Goal: Entertainment & Leisure: Consume media (video, audio)

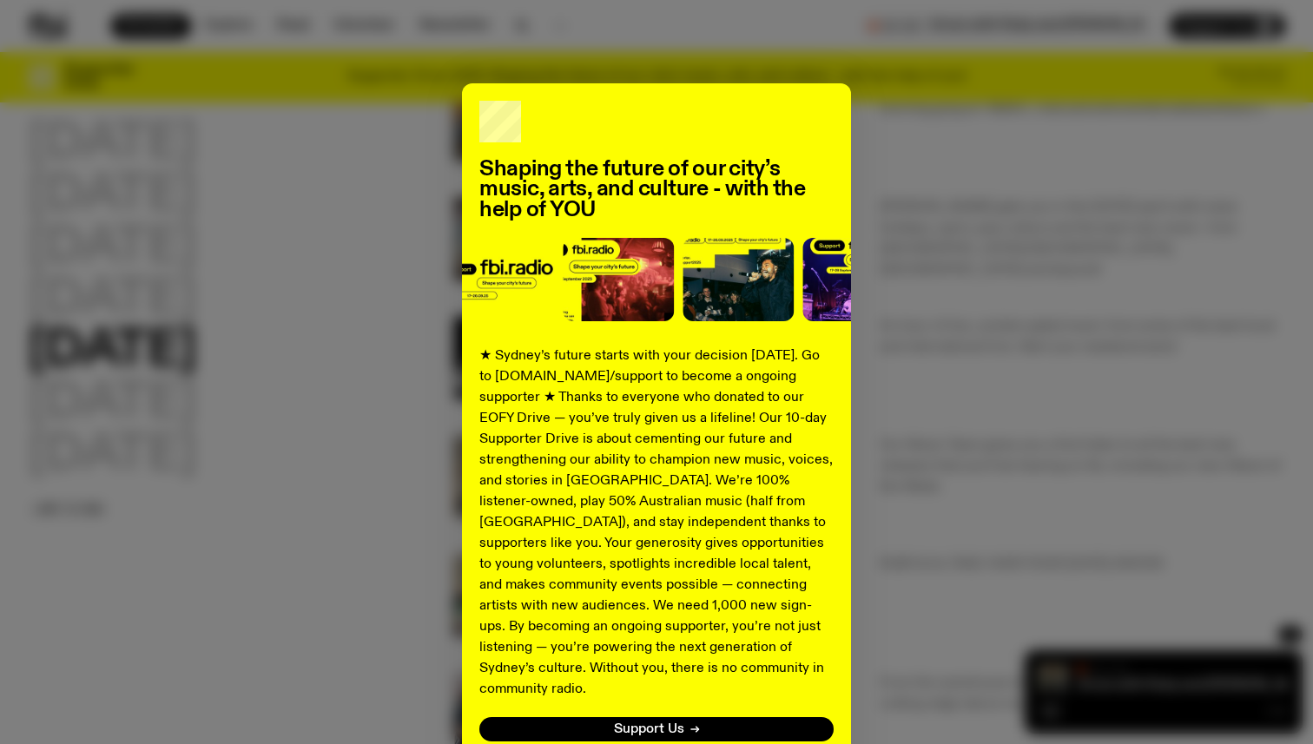
scroll to position [115, 0]
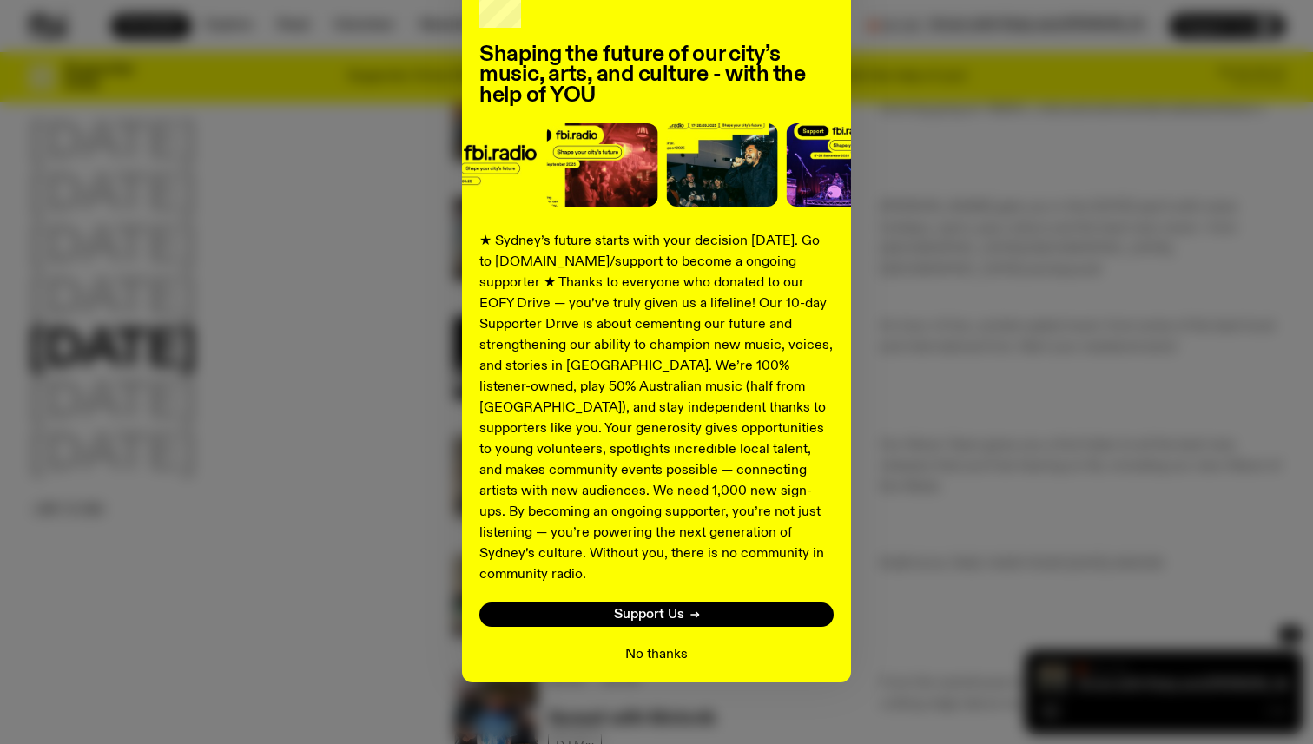
click at [660, 644] on button "No thanks" at bounding box center [656, 654] width 63 height 21
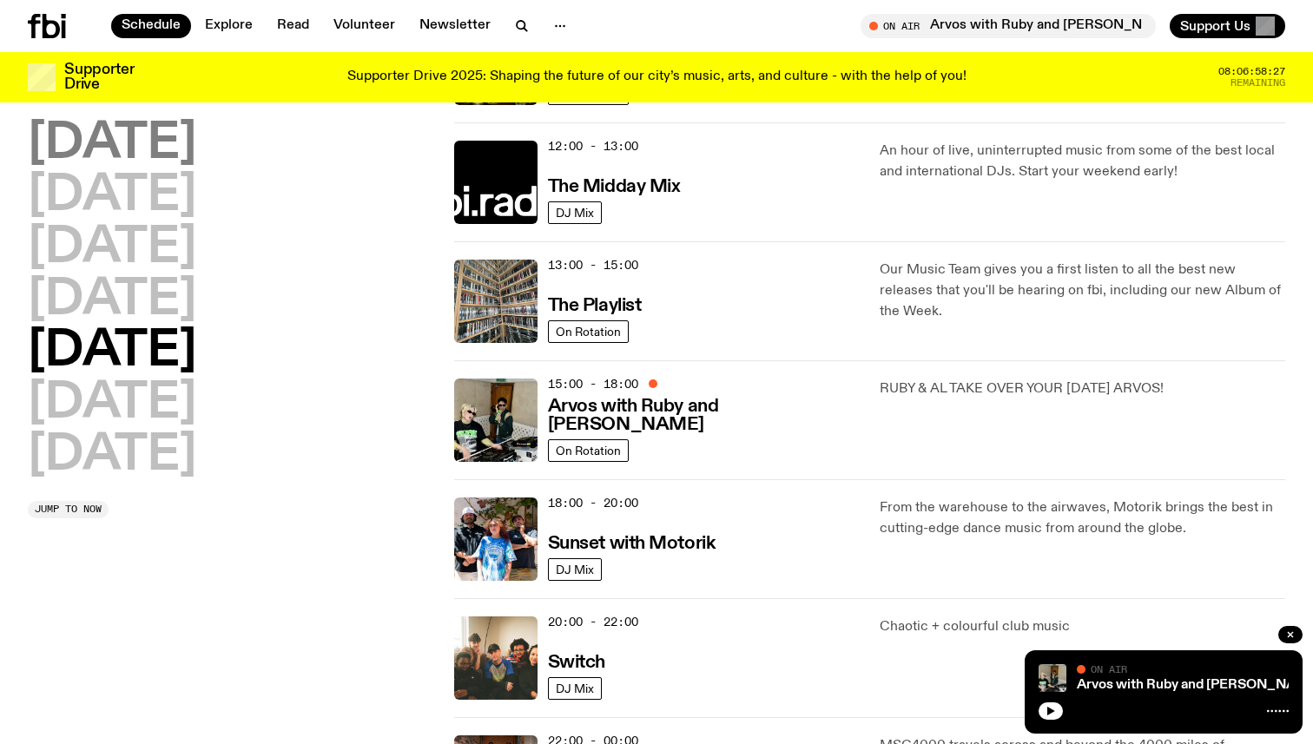
click at [161, 143] on h2 "[DATE]" at bounding box center [112, 144] width 168 height 49
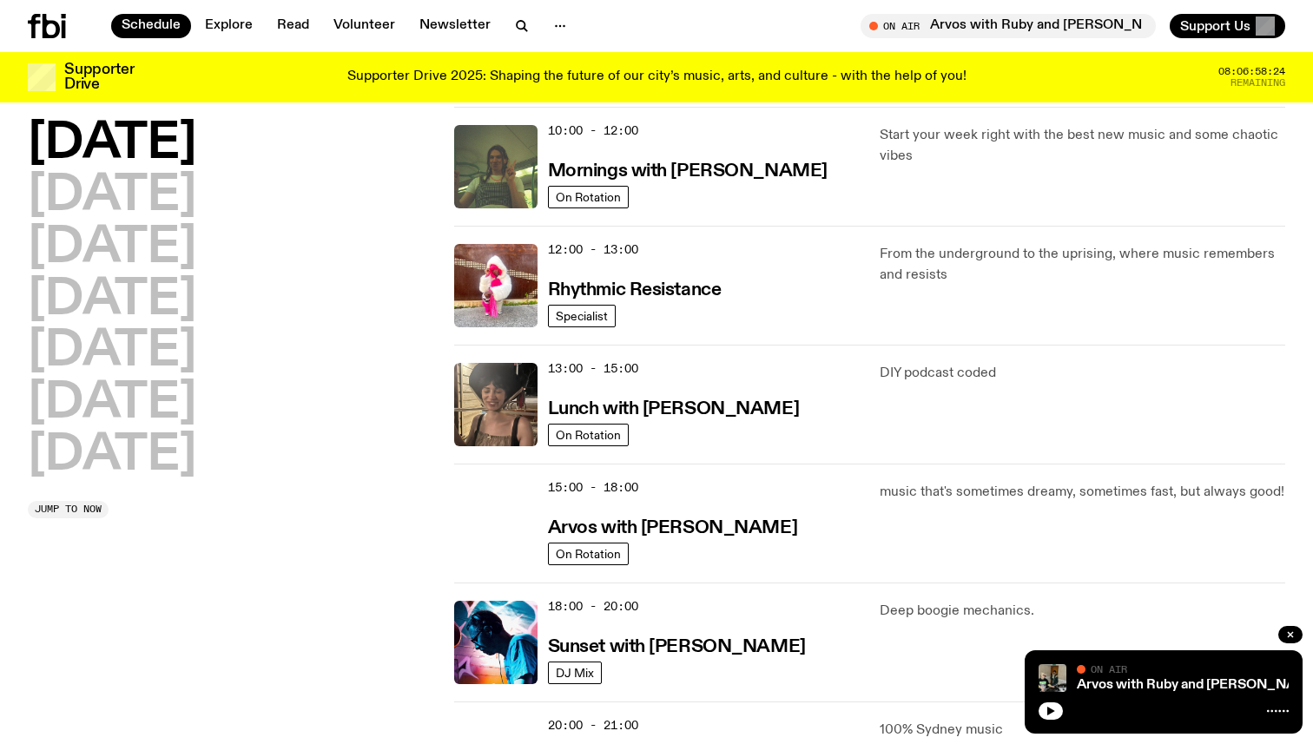
scroll to position [341, 0]
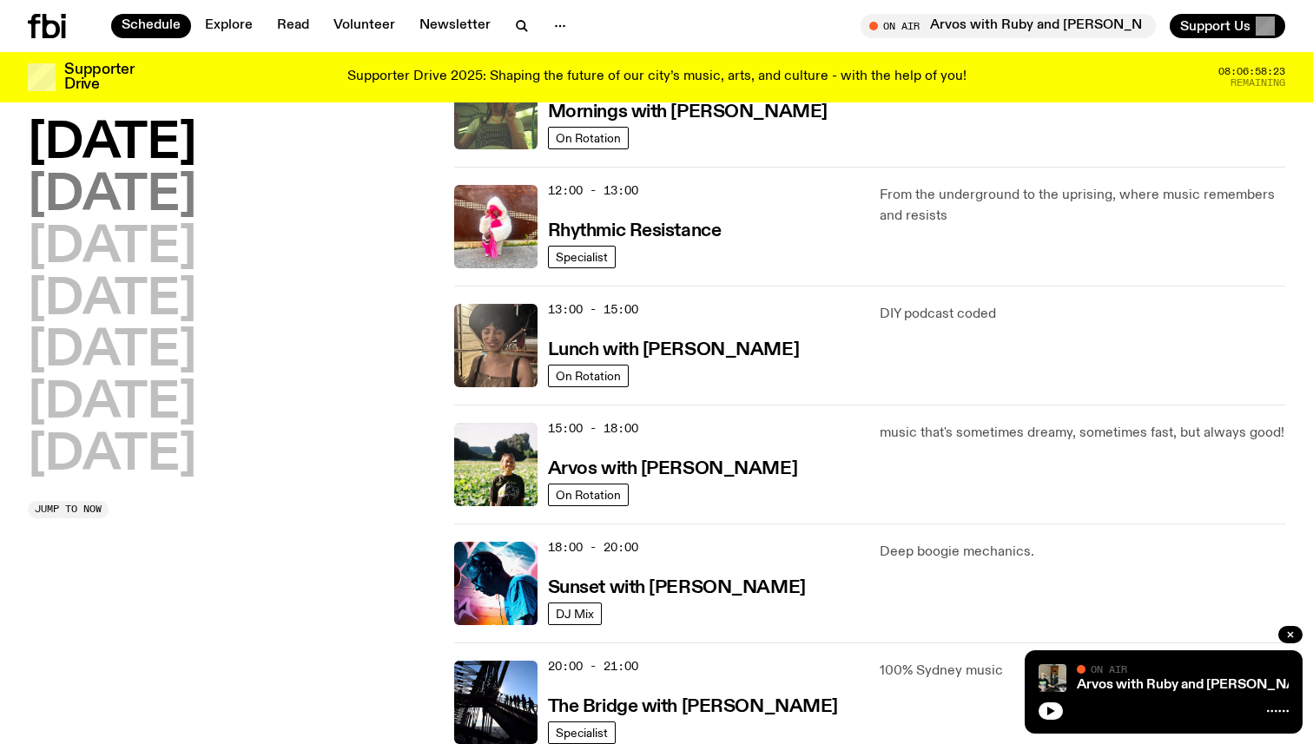
click at [102, 191] on h2 "[DATE]" at bounding box center [112, 196] width 168 height 49
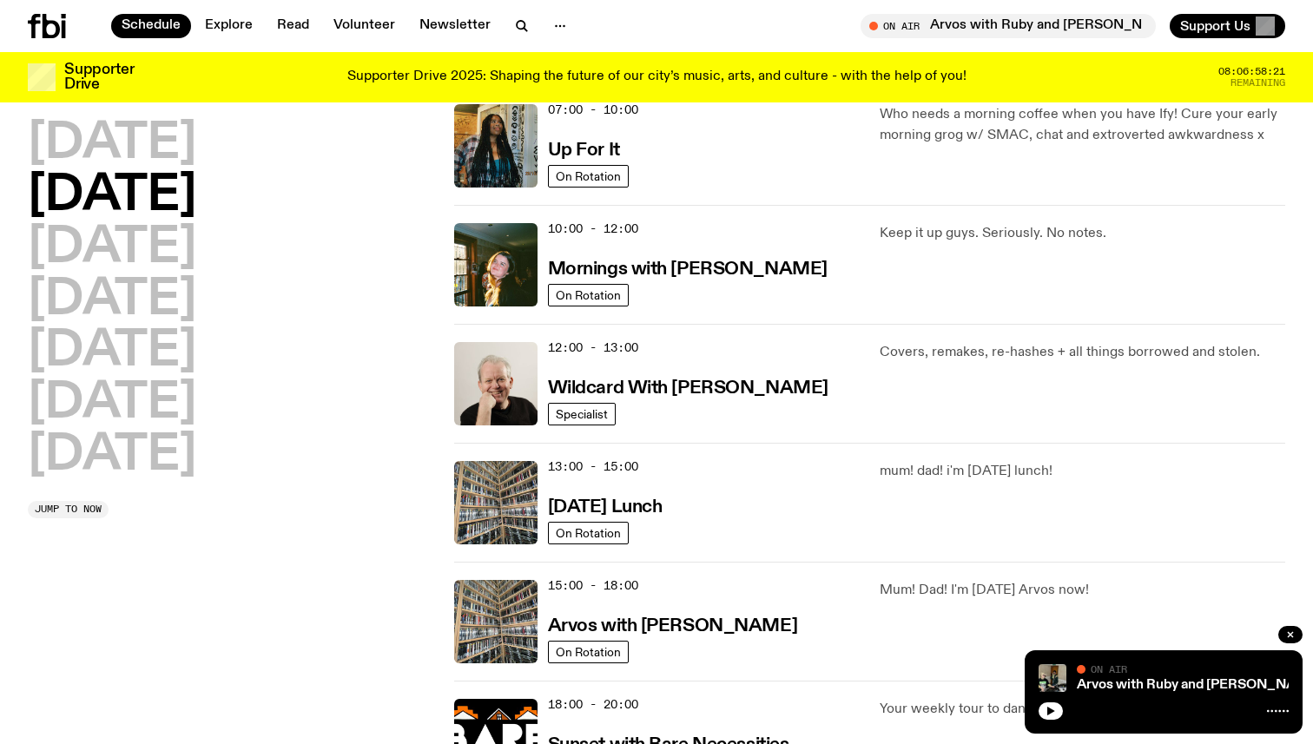
scroll to position [188, 0]
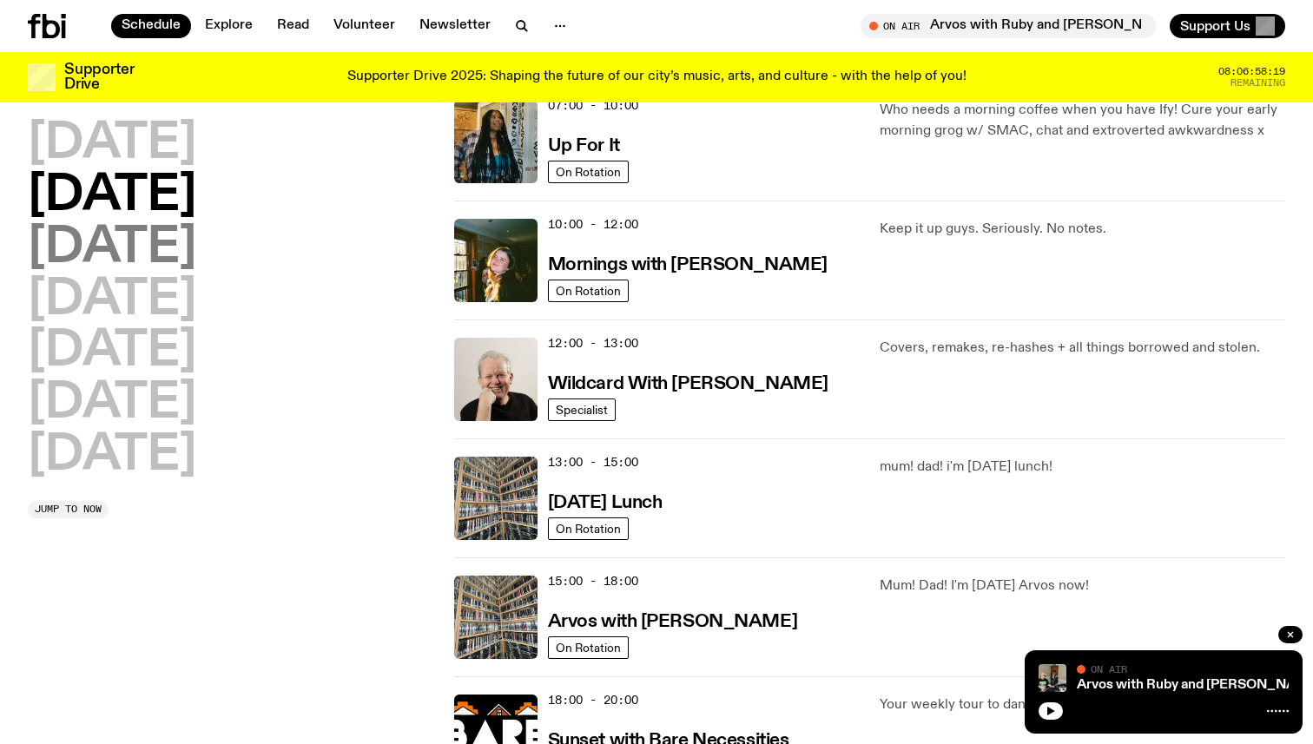
click at [86, 250] on h2 "[DATE]" at bounding box center [112, 248] width 168 height 49
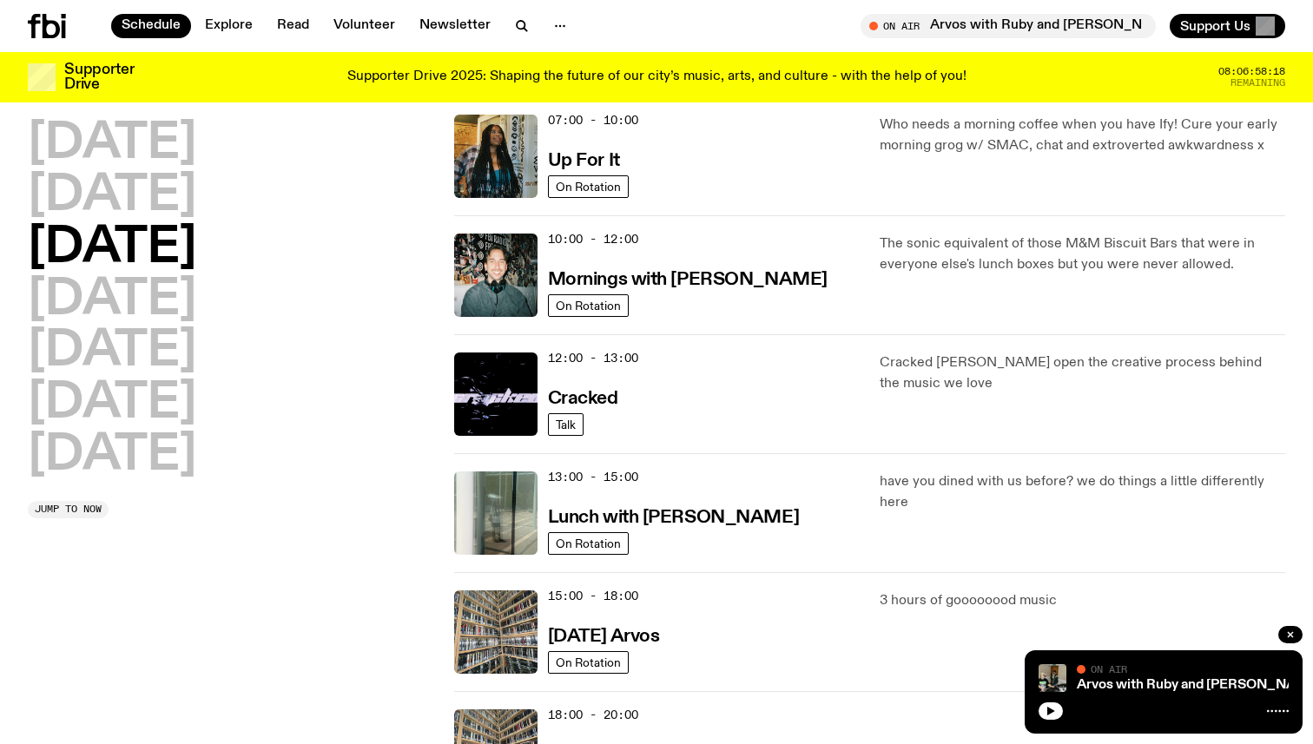
scroll to position [181, 0]
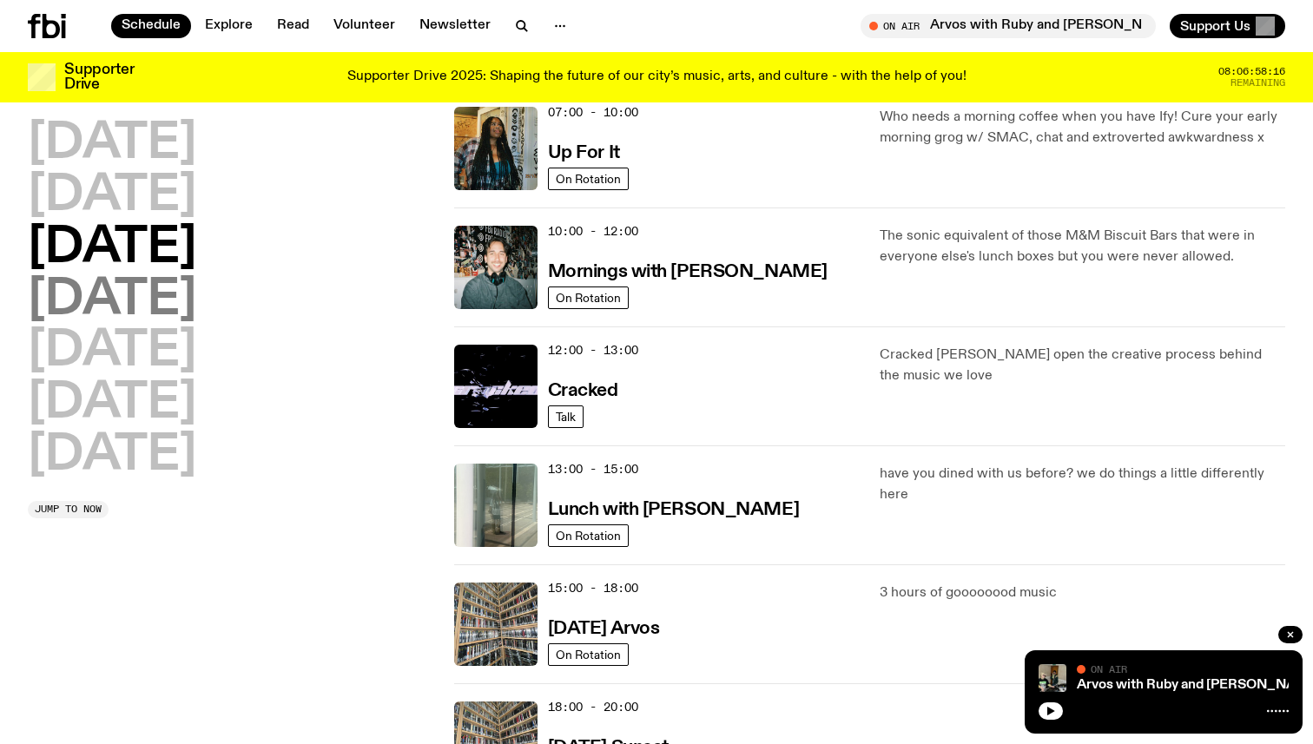
click at [163, 302] on h2 "[DATE]" at bounding box center [112, 300] width 168 height 49
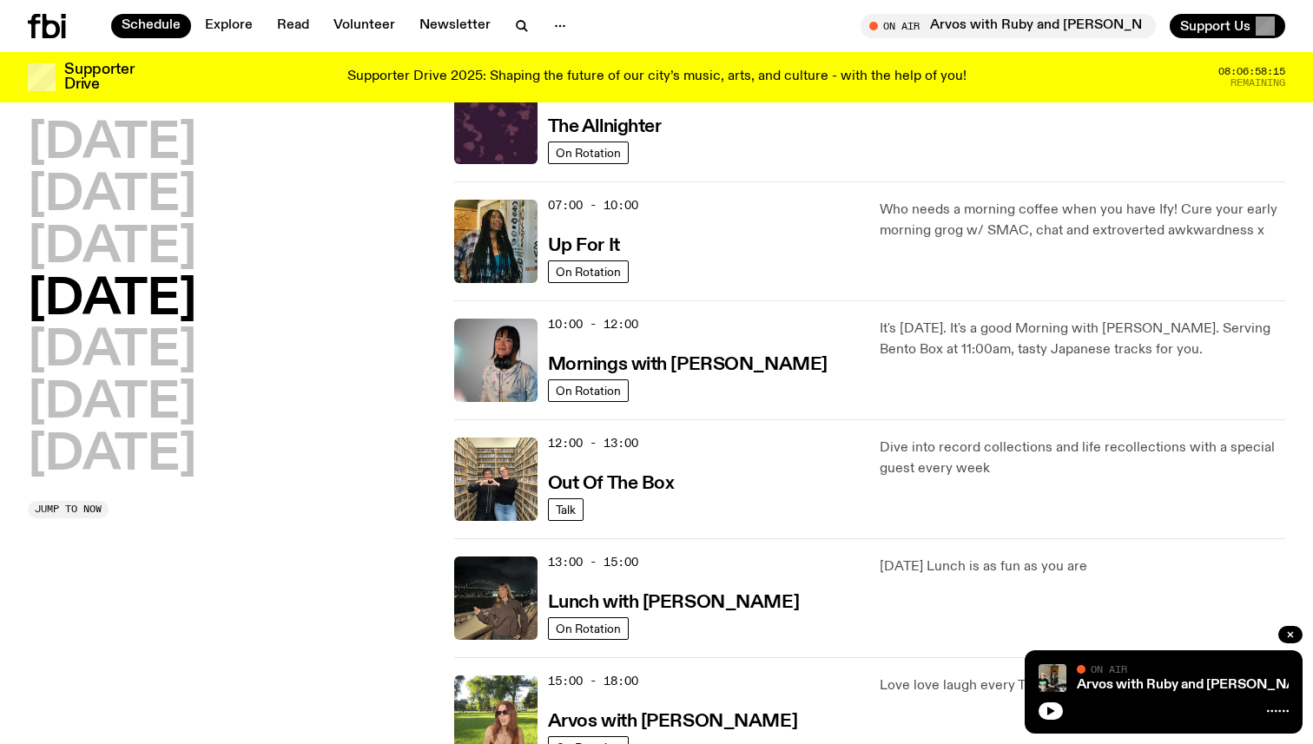
scroll to position [121, 0]
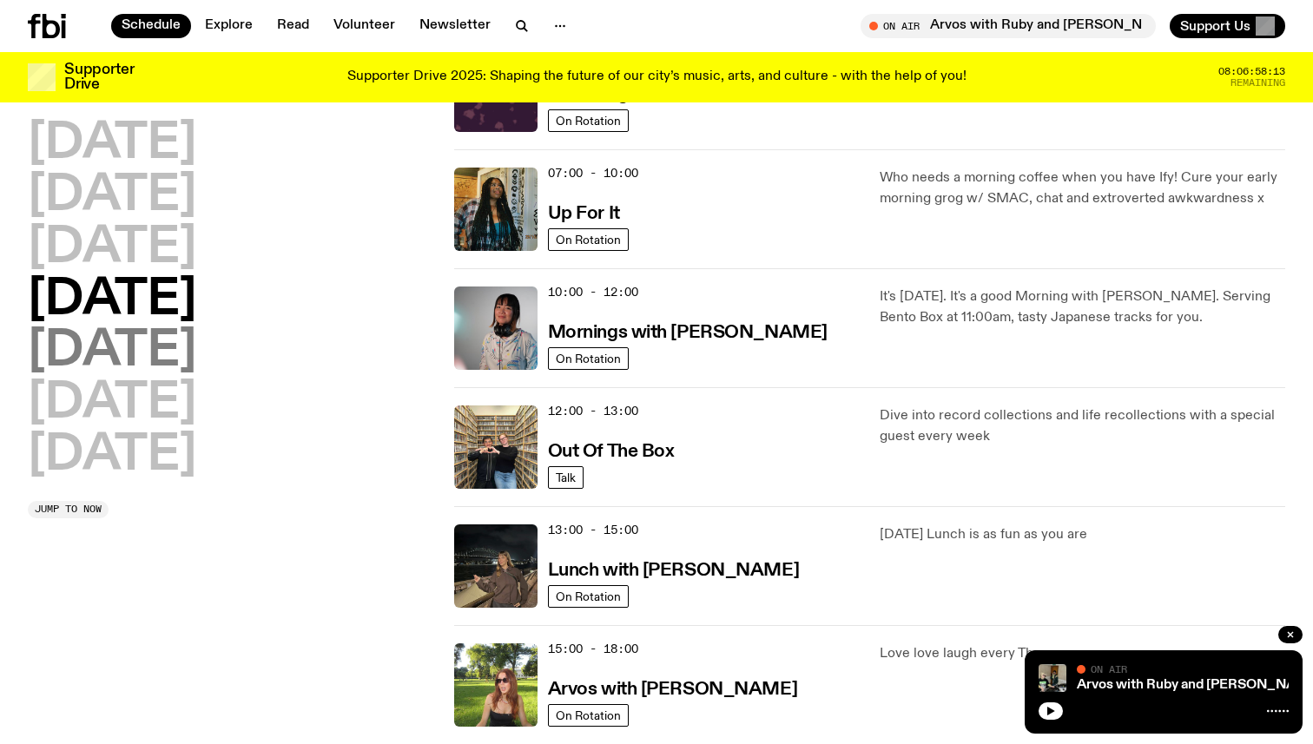
click at [142, 344] on h2 "[DATE]" at bounding box center [112, 351] width 168 height 49
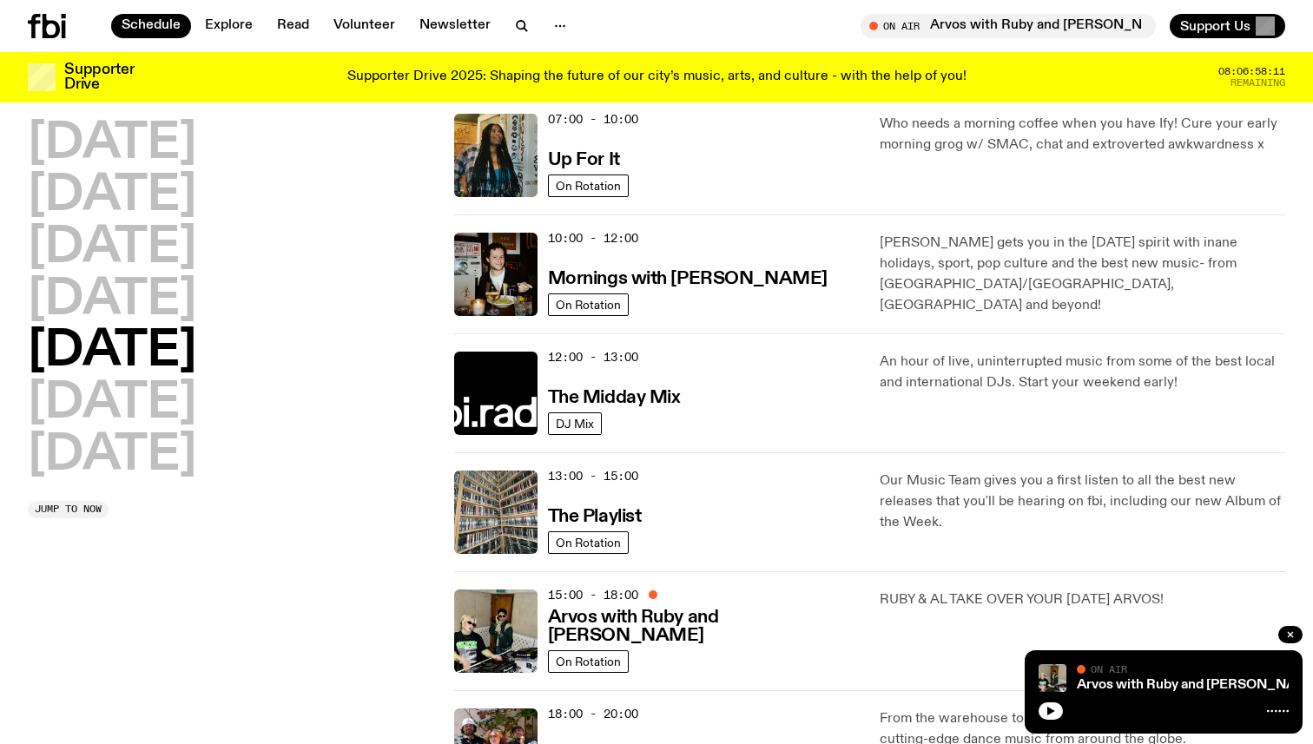
scroll to position [175, 0]
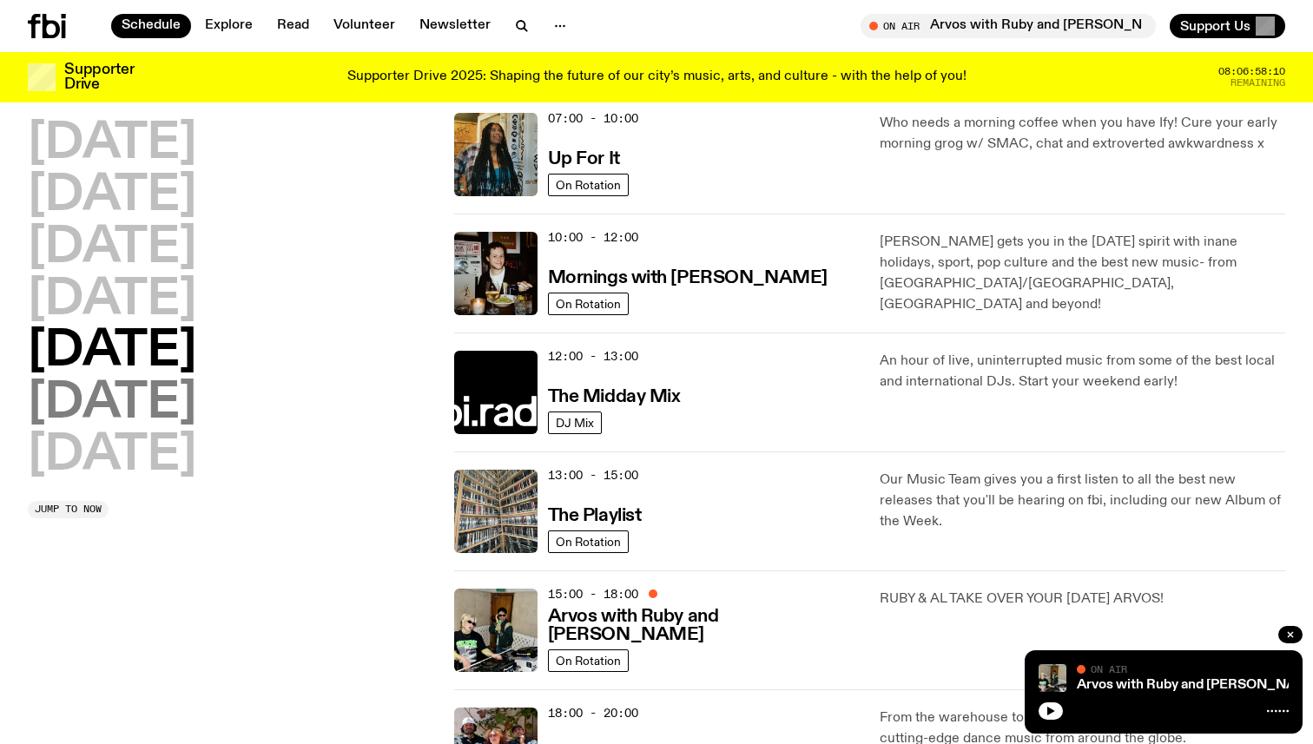
click at [156, 410] on h2 "[DATE]" at bounding box center [112, 403] width 168 height 49
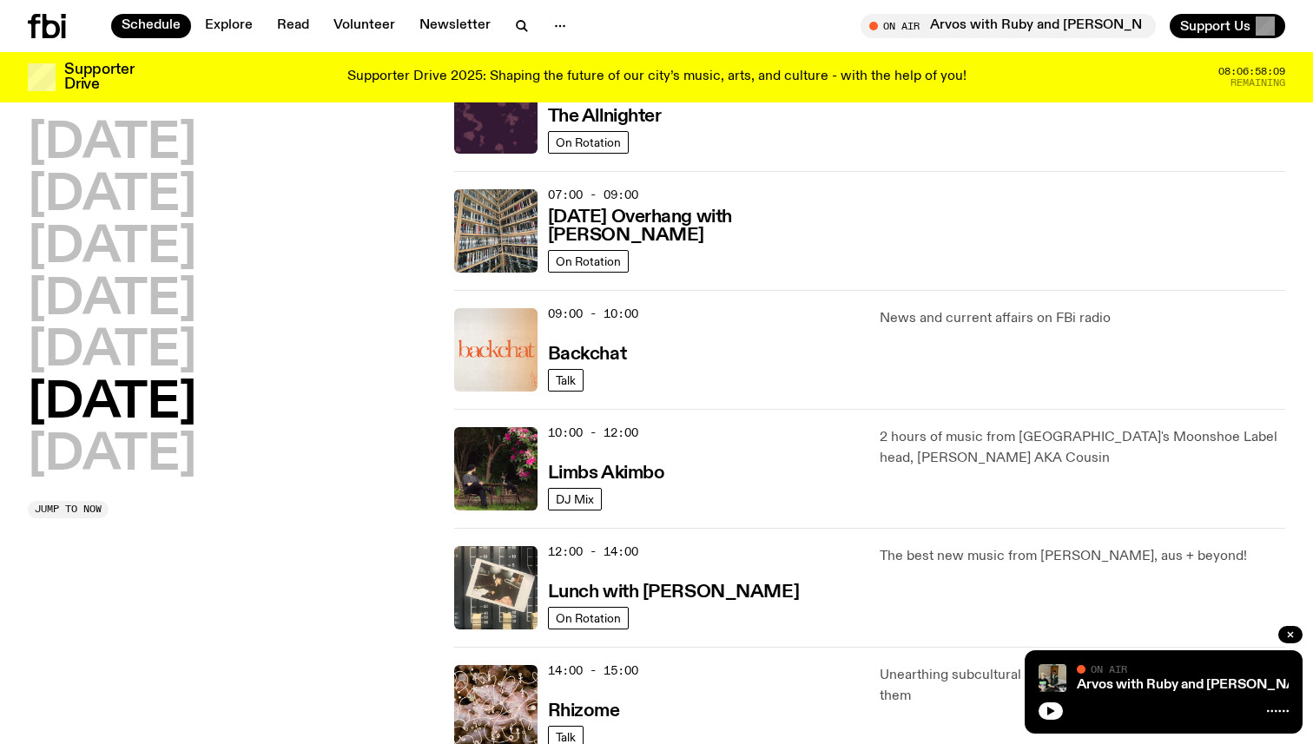
scroll to position [220, 0]
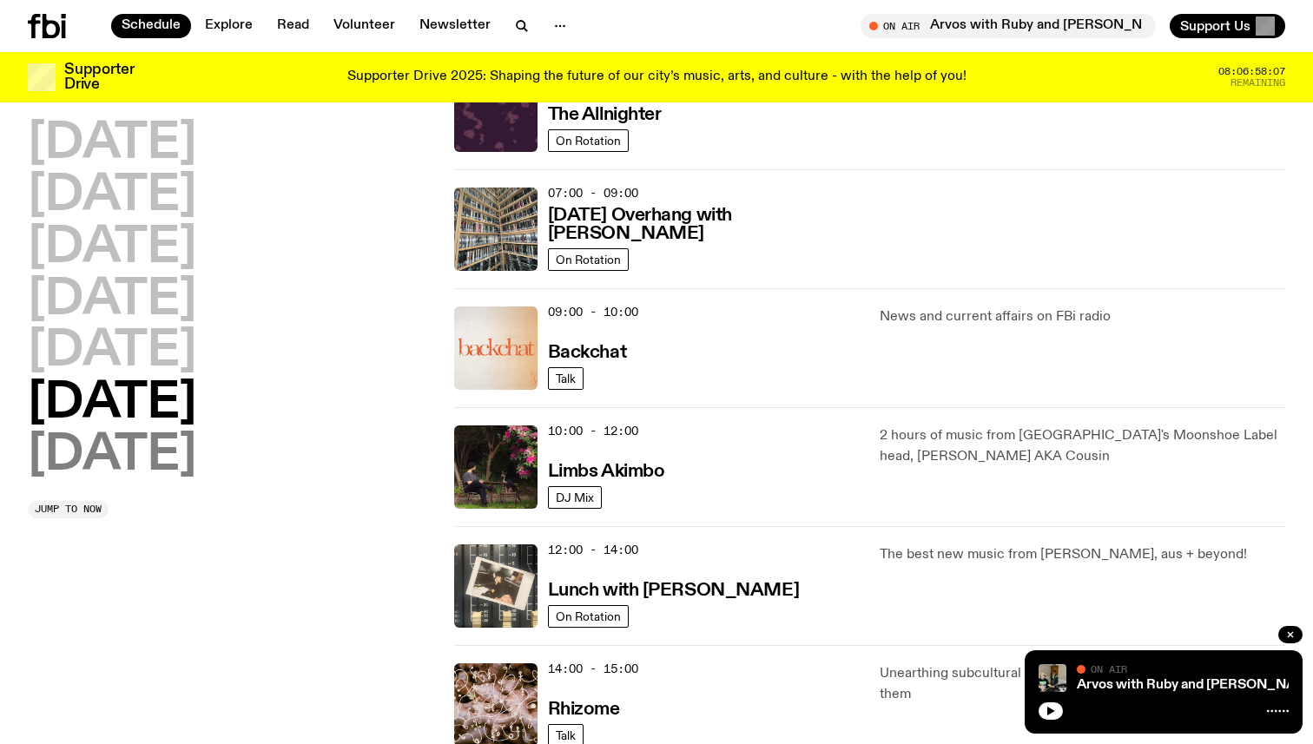
click at [147, 458] on h2 "[DATE]" at bounding box center [112, 455] width 168 height 49
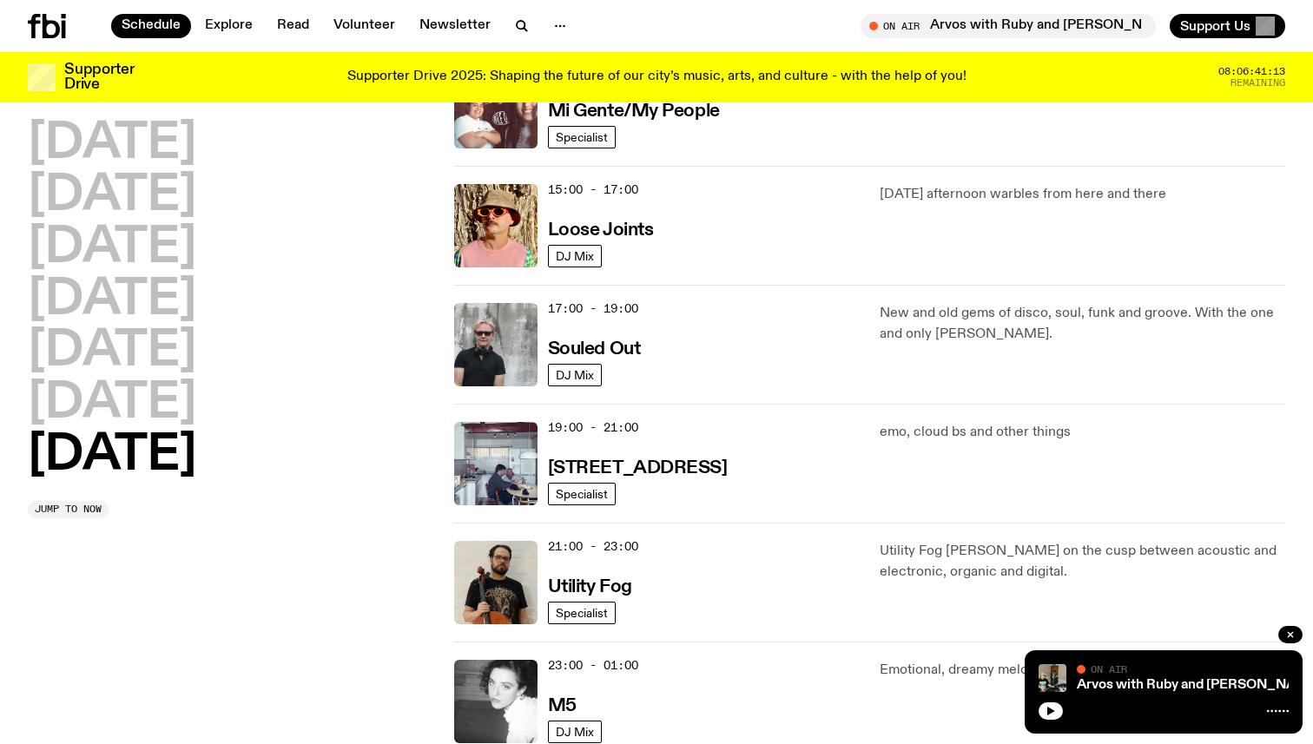
scroll to position [942, 0]
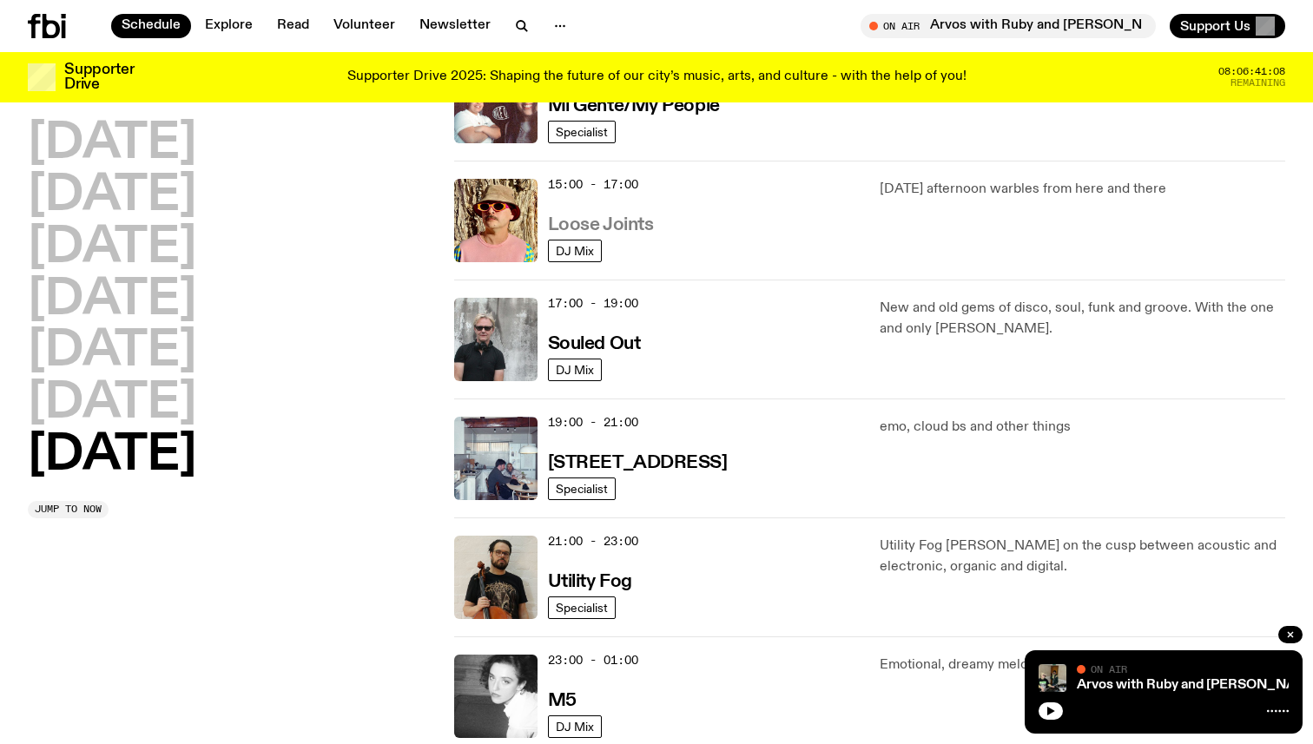
click at [584, 227] on h3 "Loose Joints" at bounding box center [601, 225] width 106 height 18
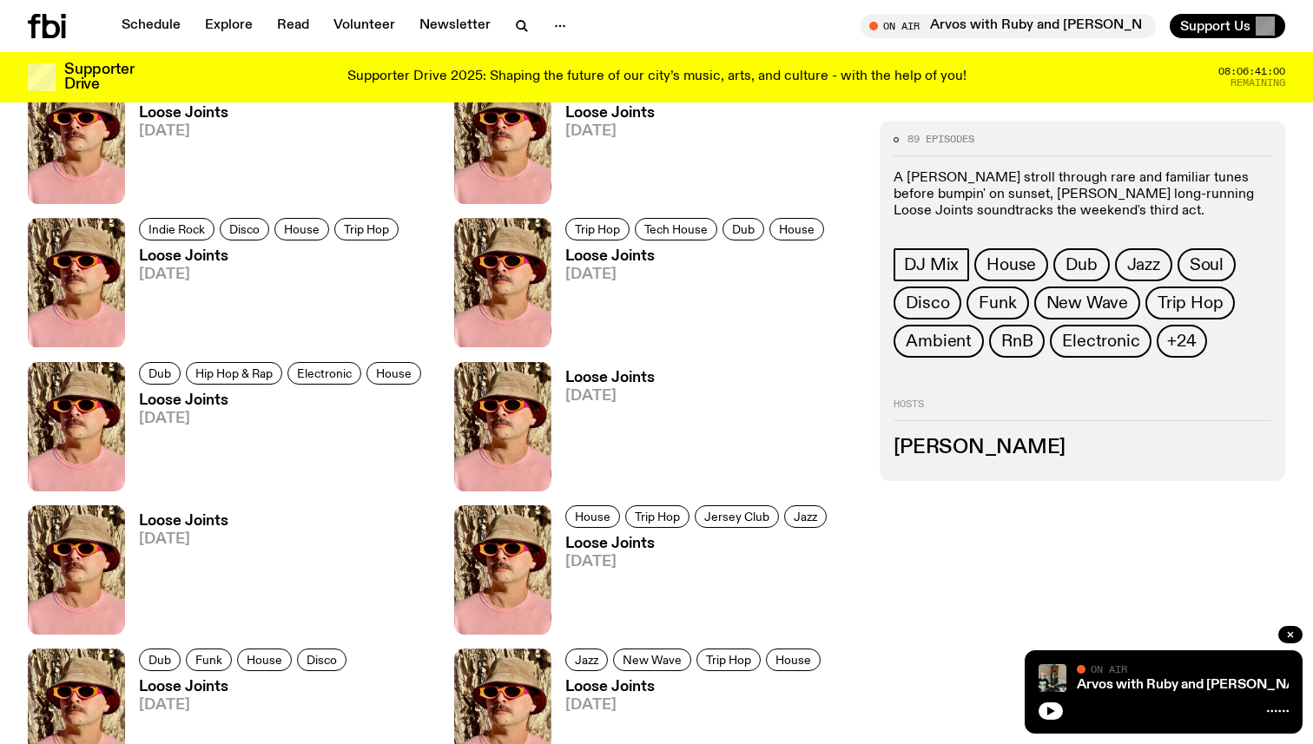
scroll to position [1576, 0]
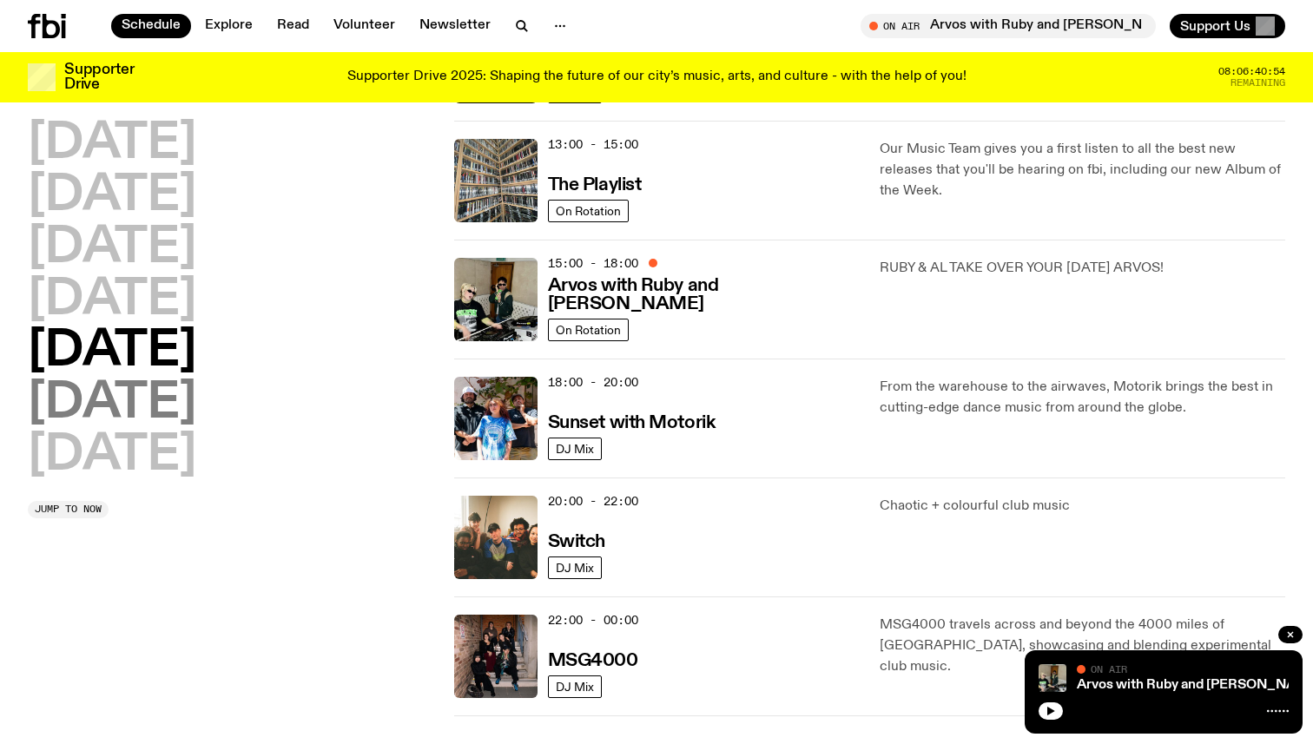
scroll to position [503, 0]
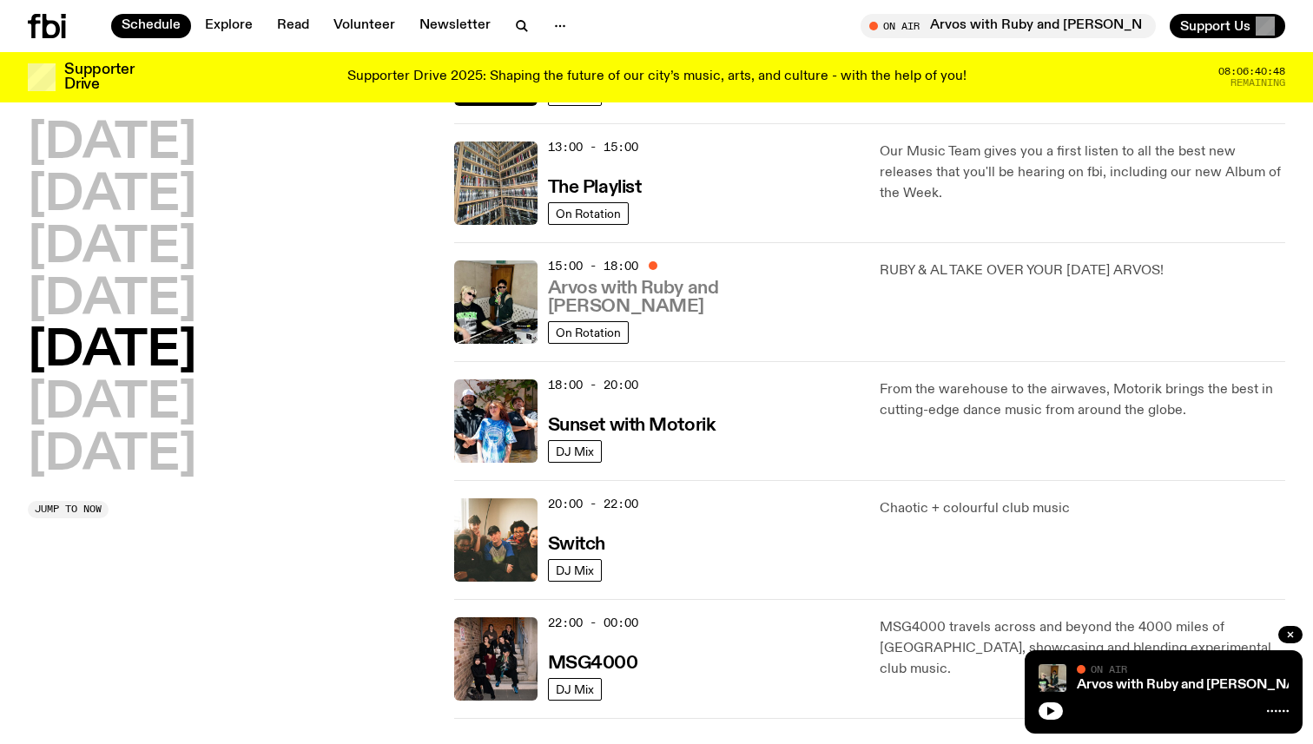
click at [710, 304] on h3 "Arvos with Ruby and [PERSON_NAME]" at bounding box center [704, 298] width 312 height 36
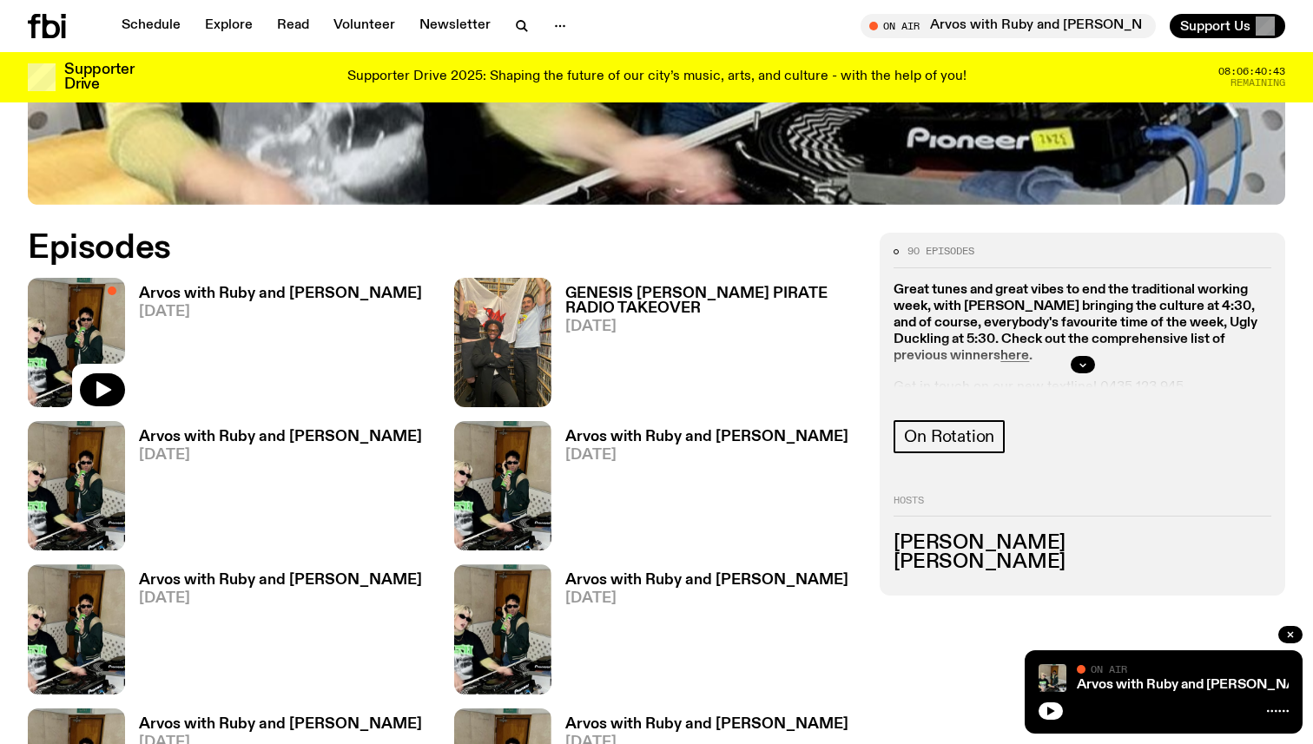
scroll to position [829, 0]
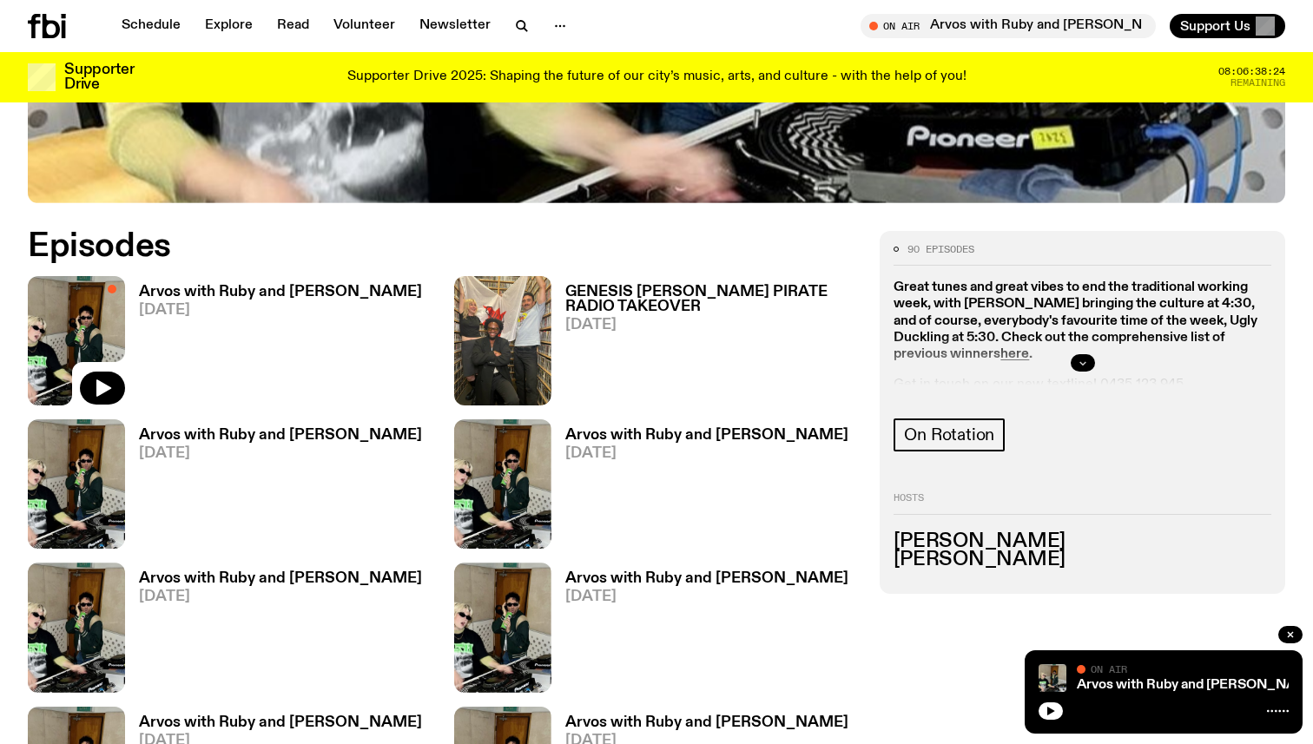
click at [1083, 354] on button "button" at bounding box center [1082, 362] width 24 height 17
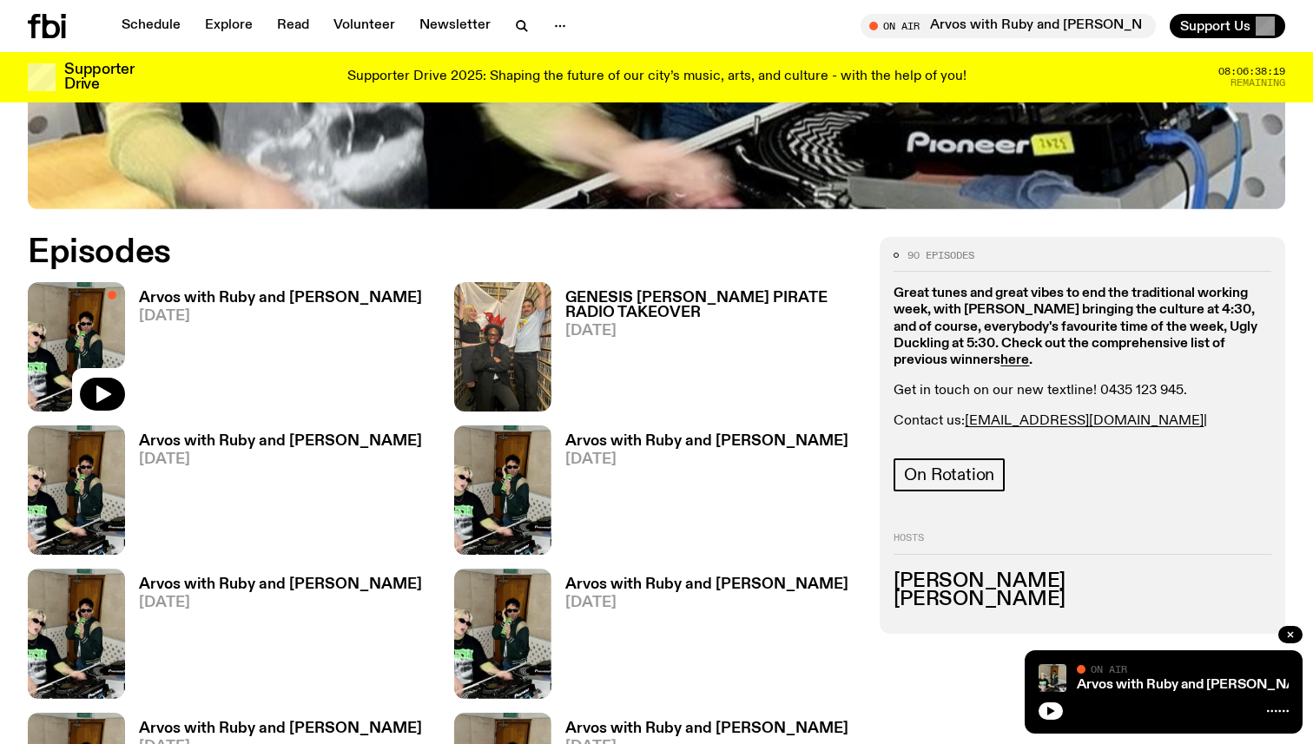
scroll to position [819, 0]
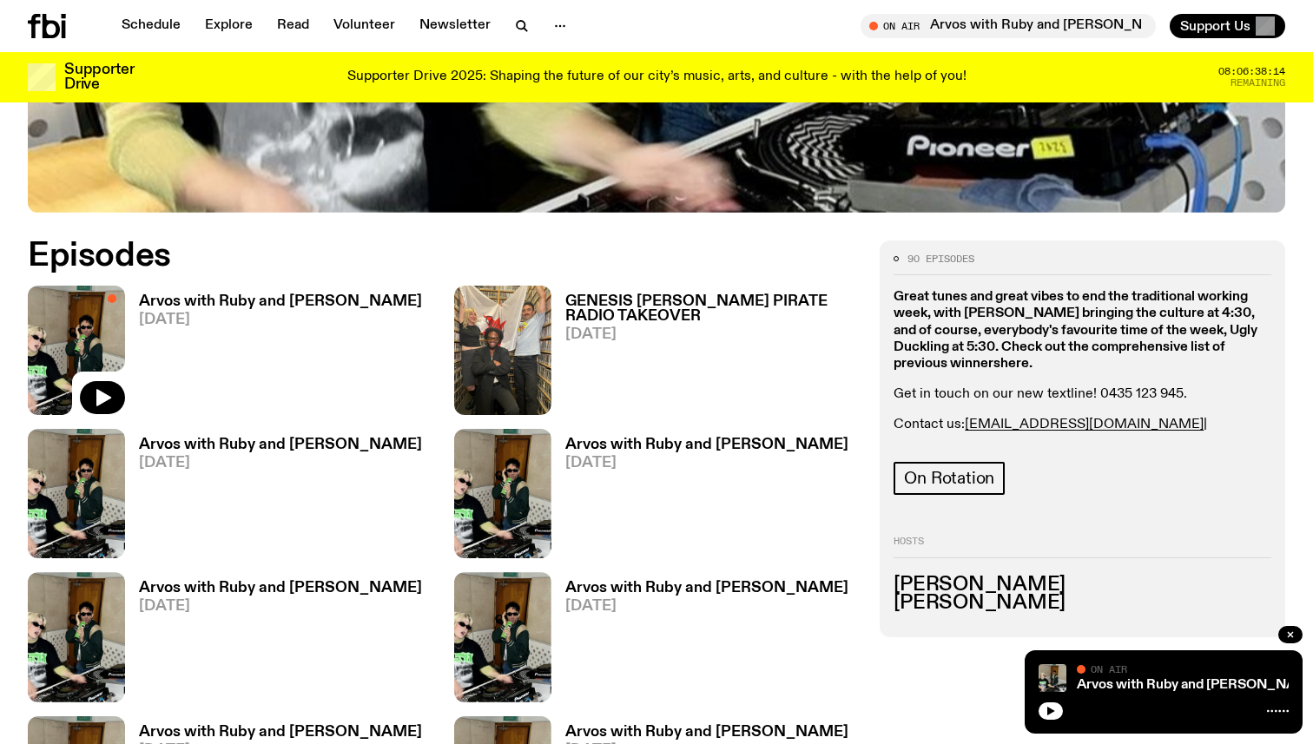
click at [1025, 357] on strong "here" at bounding box center [1014, 364] width 29 height 14
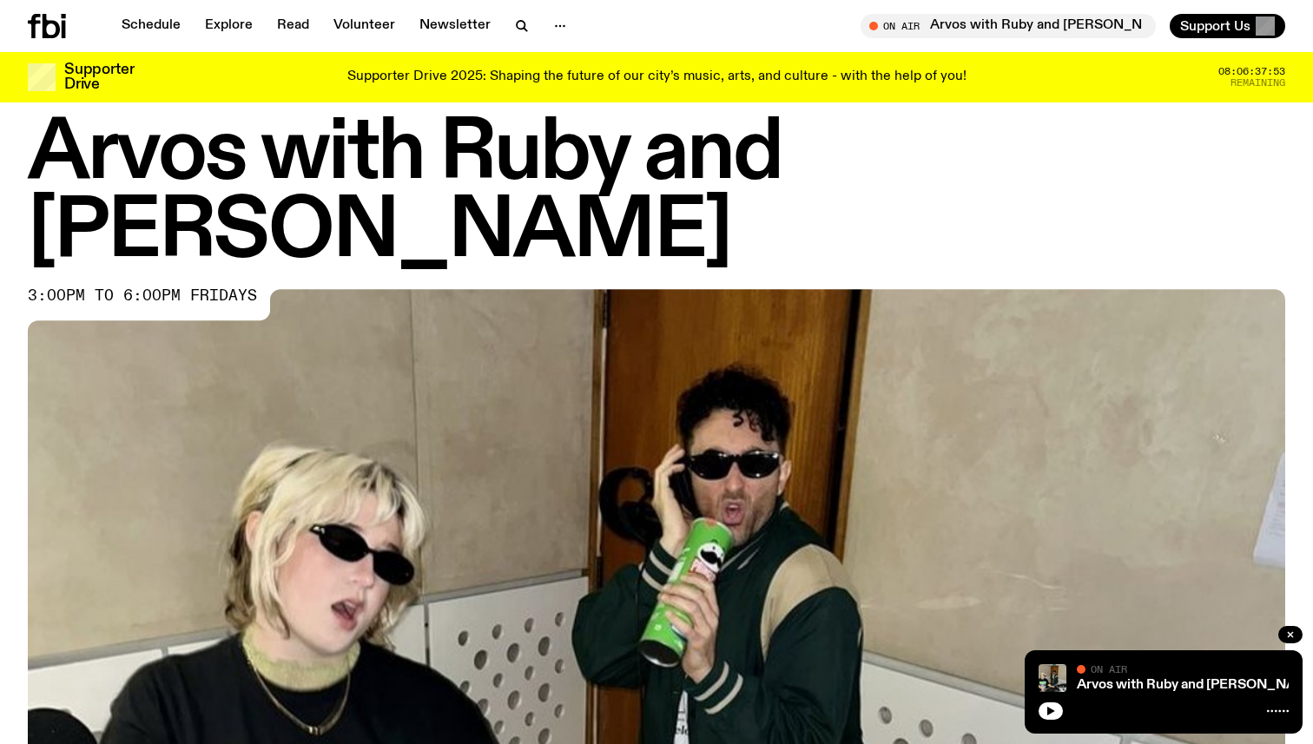
scroll to position [0, 0]
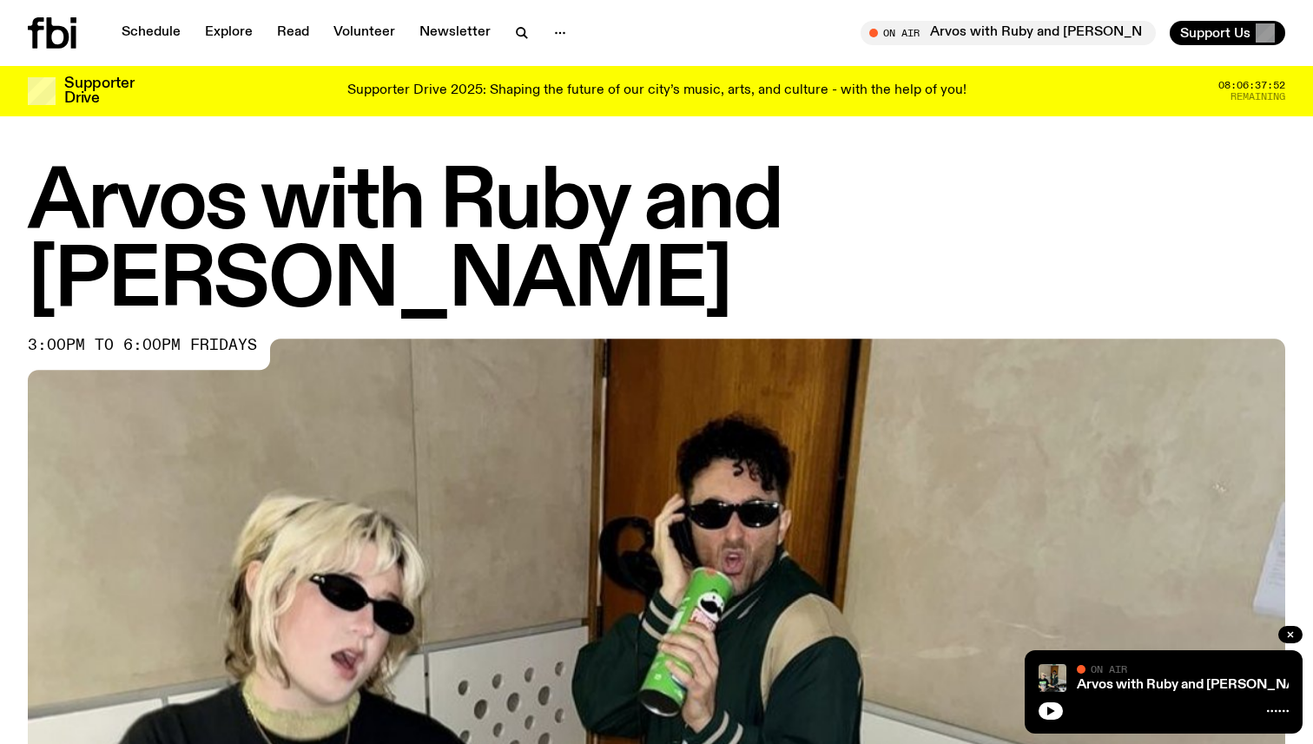
click at [41, 28] on icon at bounding box center [36, 32] width 16 height 31
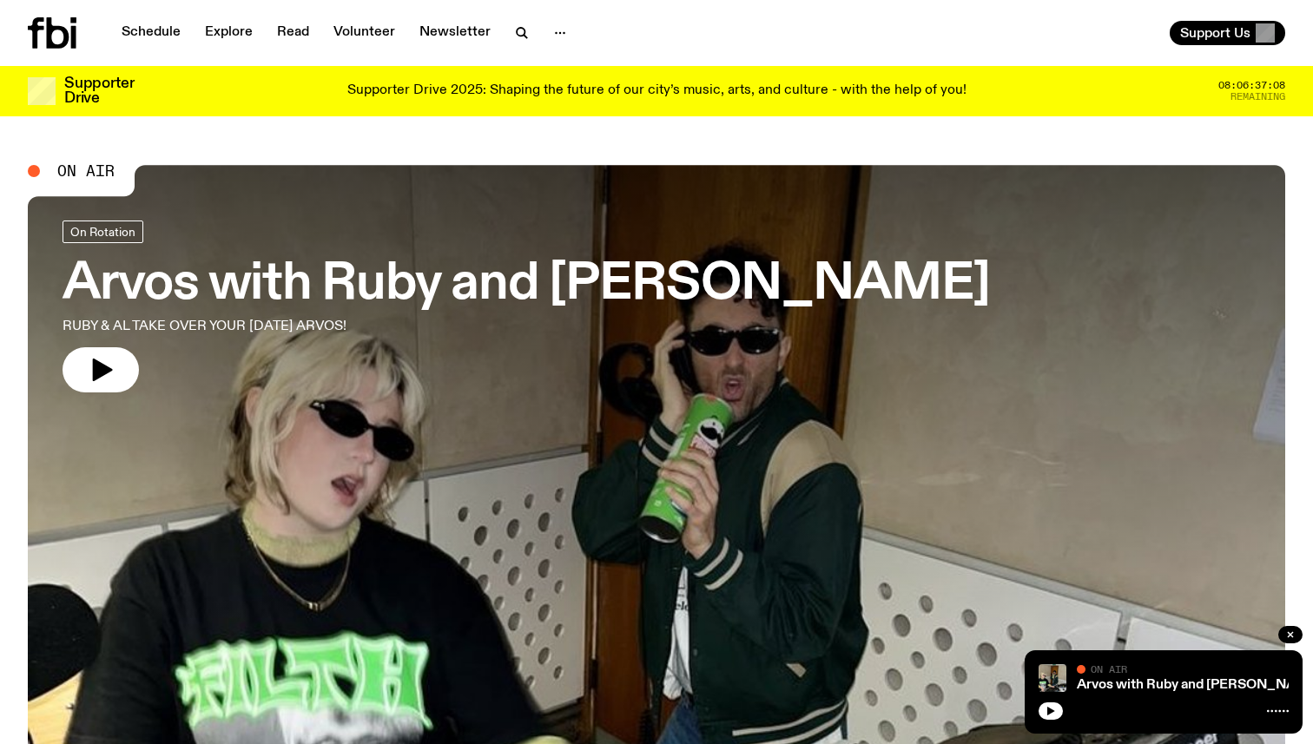
click at [48, 24] on icon at bounding box center [58, 32] width 23 height 31
click at [48, 48] on icon at bounding box center [58, 32] width 23 height 31
click at [132, 32] on link "Schedule" at bounding box center [151, 33] width 80 height 24
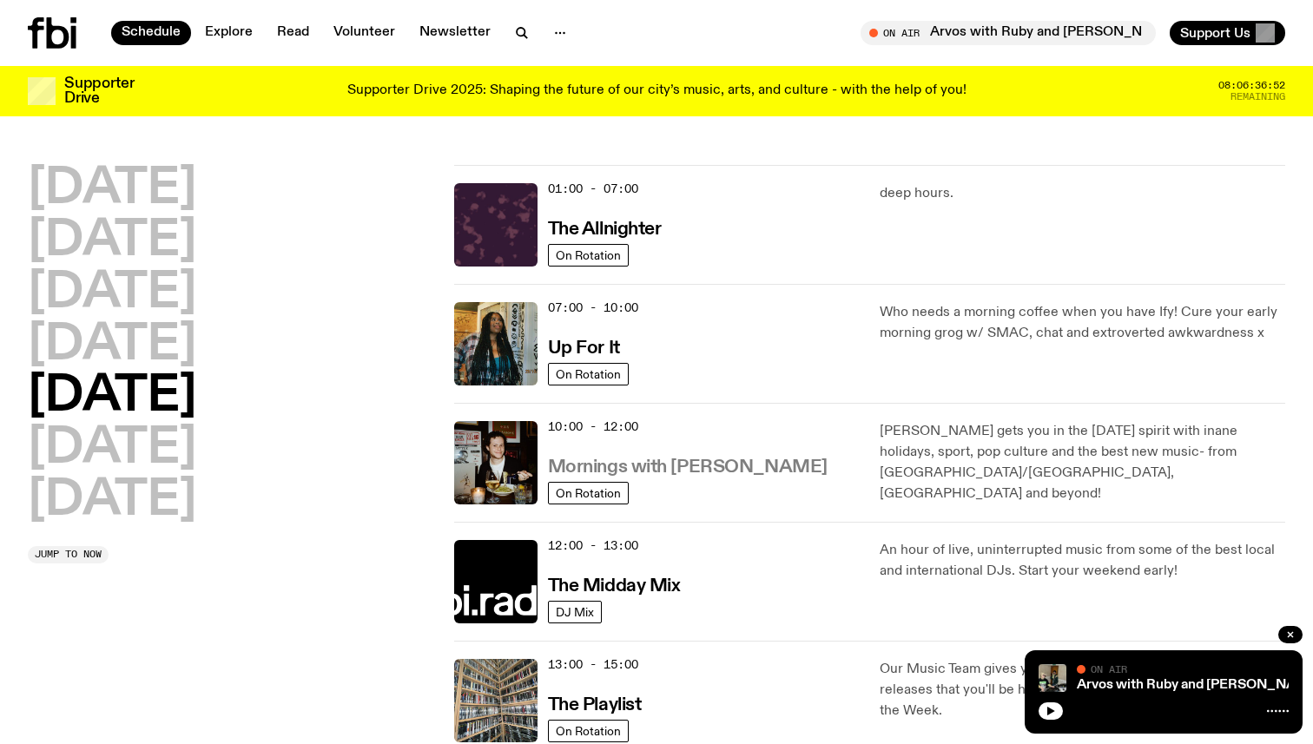
click at [657, 471] on h3 "Mornings with [PERSON_NAME]" at bounding box center [688, 467] width 280 height 18
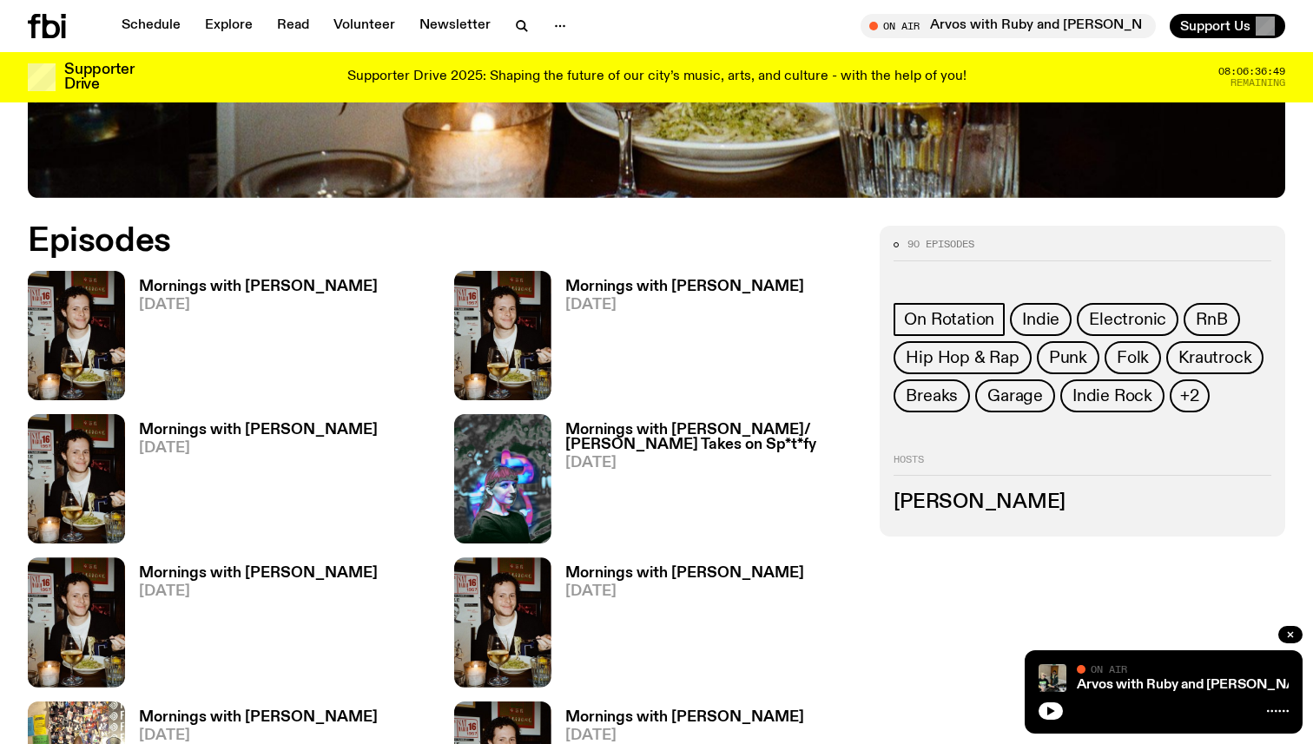
scroll to position [787, 0]
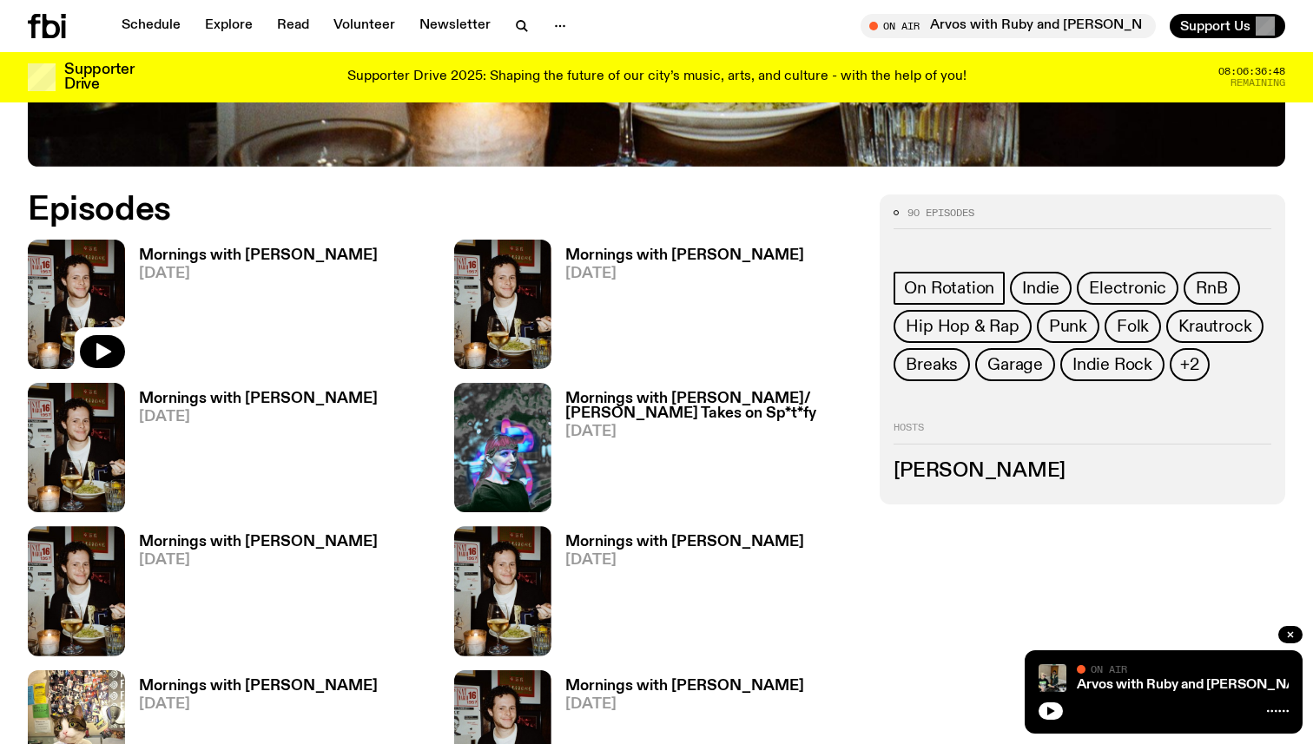
click at [66, 311] on img at bounding box center [76, 304] width 97 height 129
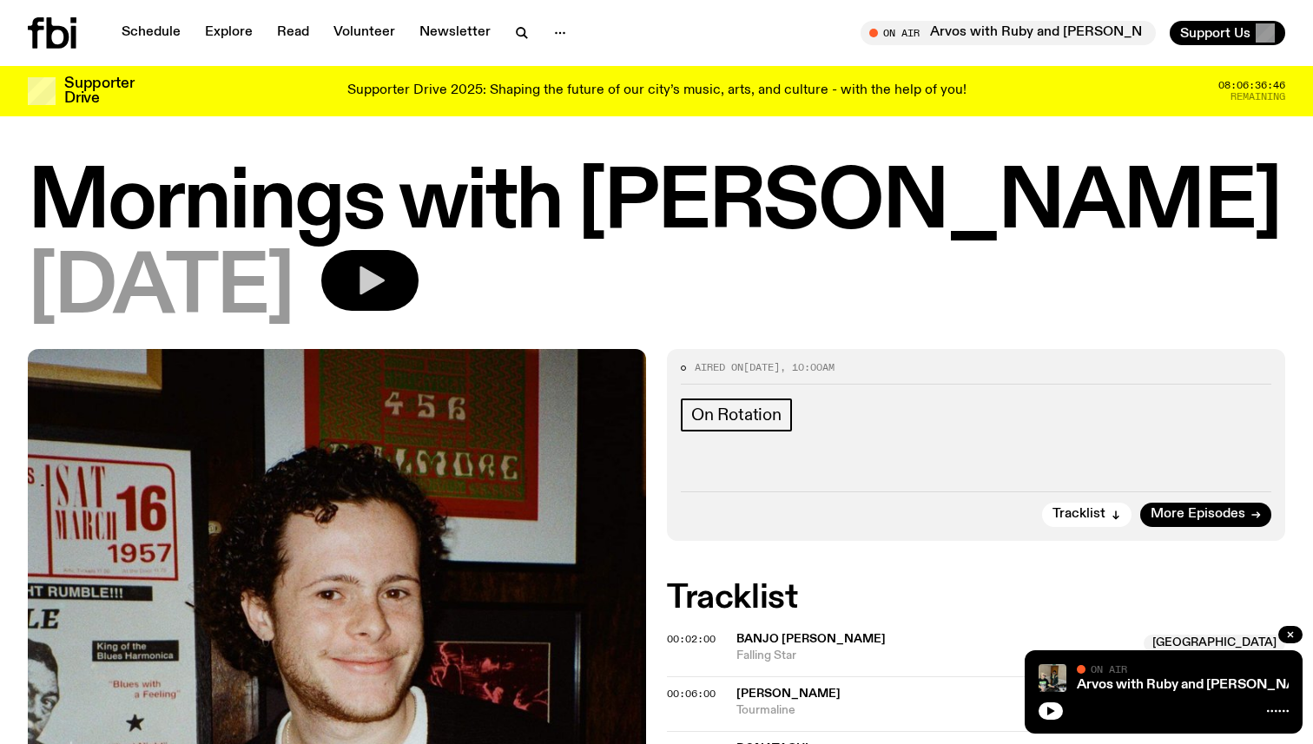
click at [387, 293] on icon "button" at bounding box center [369, 280] width 35 height 35
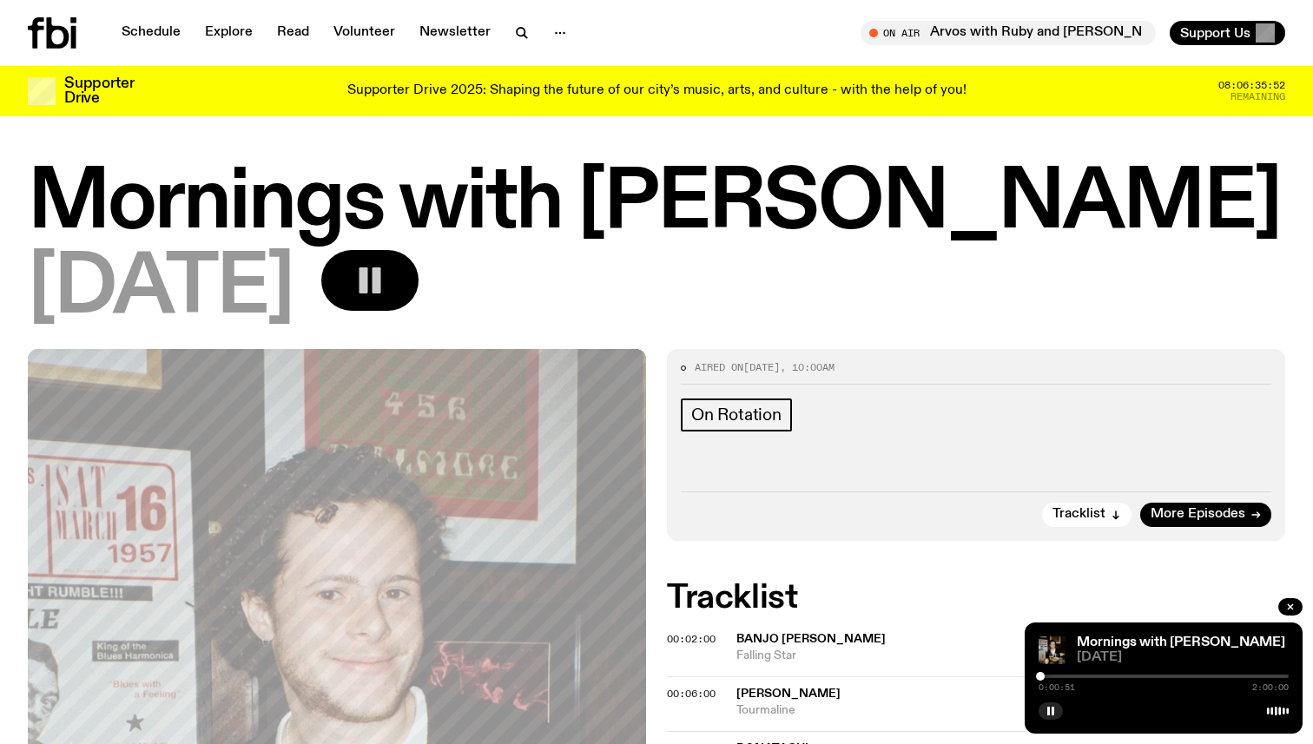
click at [710, 318] on div "[DATE]" at bounding box center [656, 289] width 1257 height 78
click at [683, 321] on div "[DATE]" at bounding box center [656, 289] width 1257 height 78
